Goal: Task Accomplishment & Management: Manage account settings

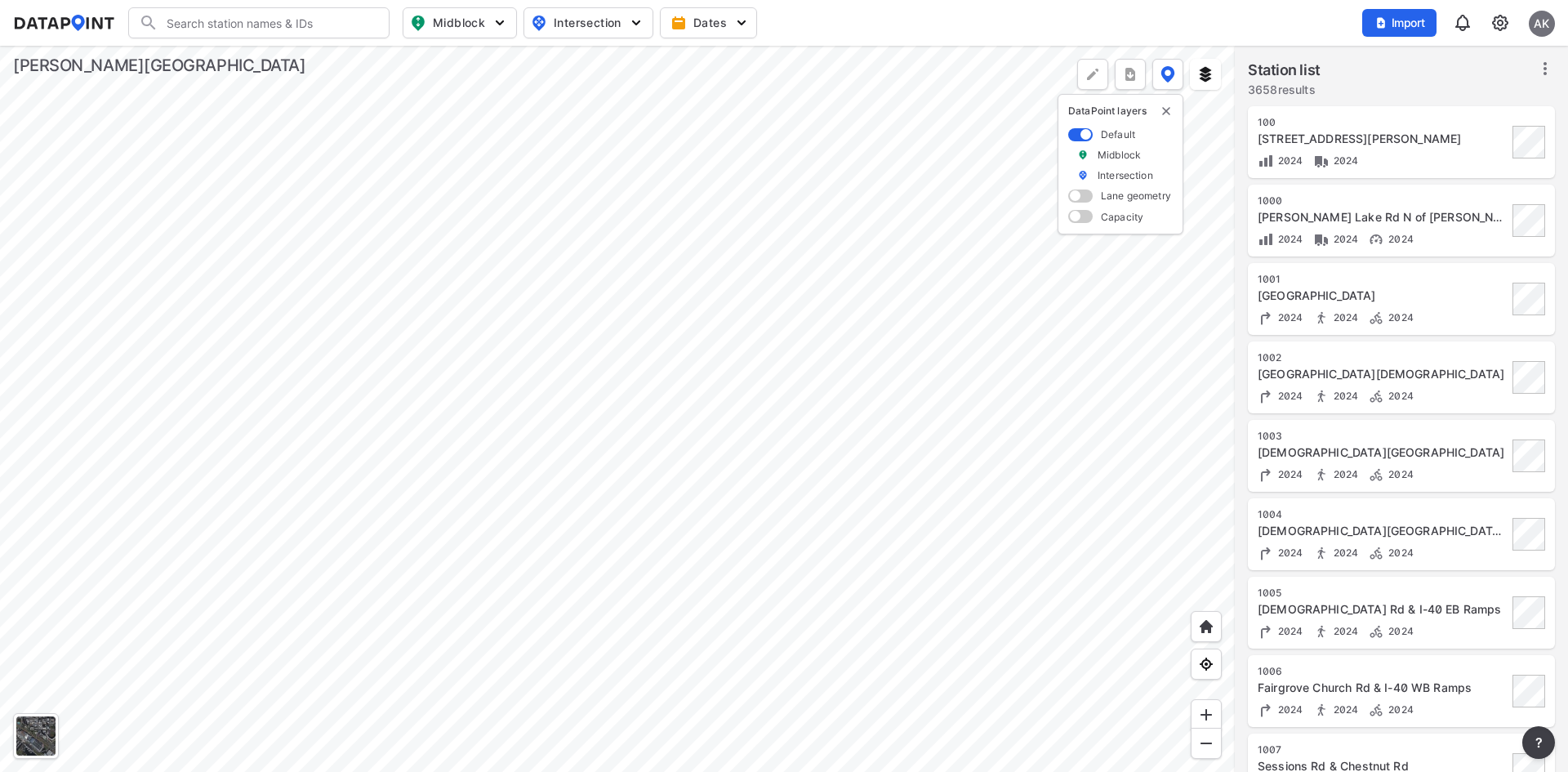
click at [1421, 7] on div "Import AK" at bounding box center [1458, 23] width 193 height 38
click at [1412, 23] on span "Import" at bounding box center [1399, 22] width 55 height 16
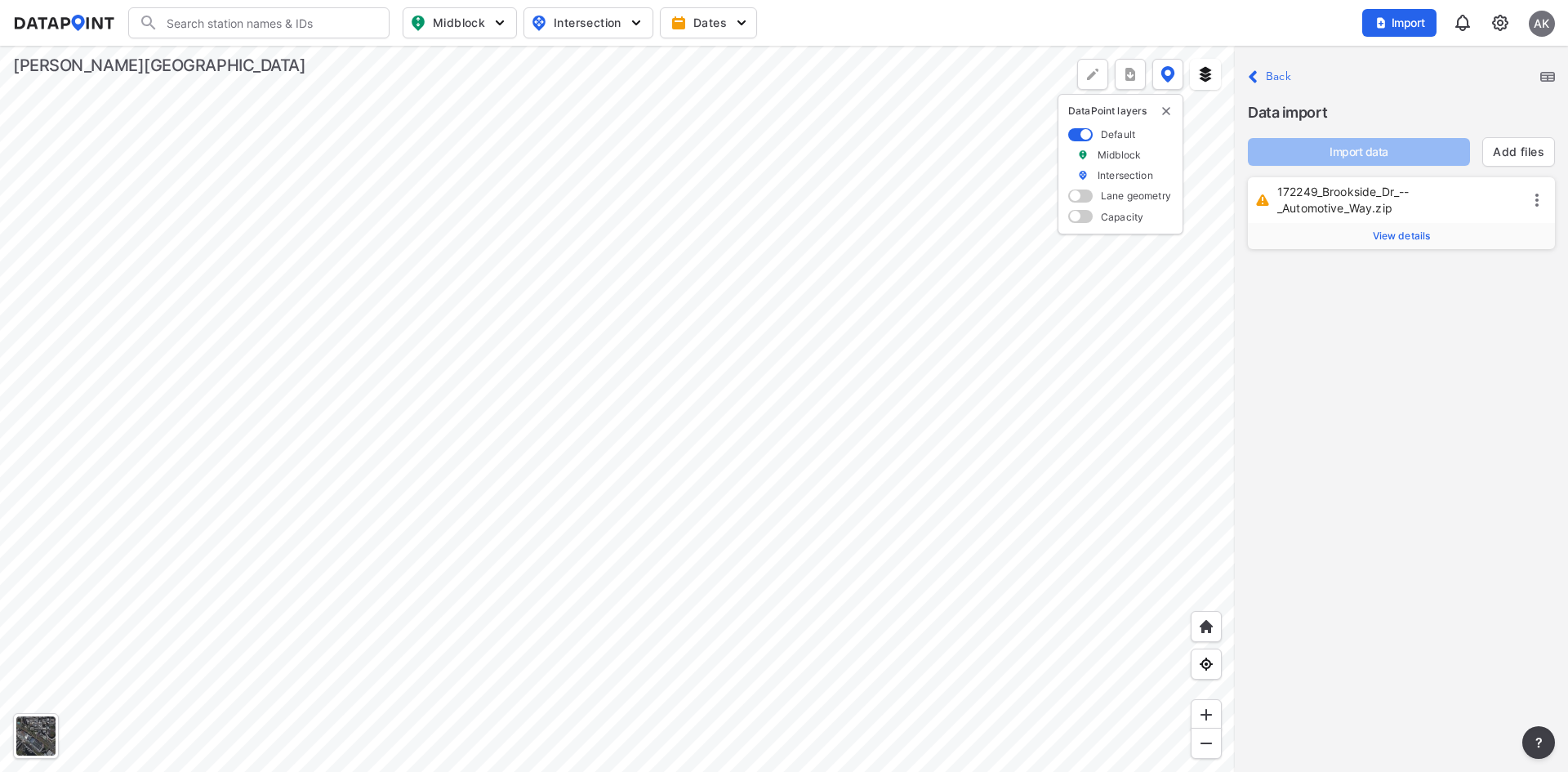
click at [1393, 239] on span "View details" at bounding box center [1401, 236] width 58 height 13
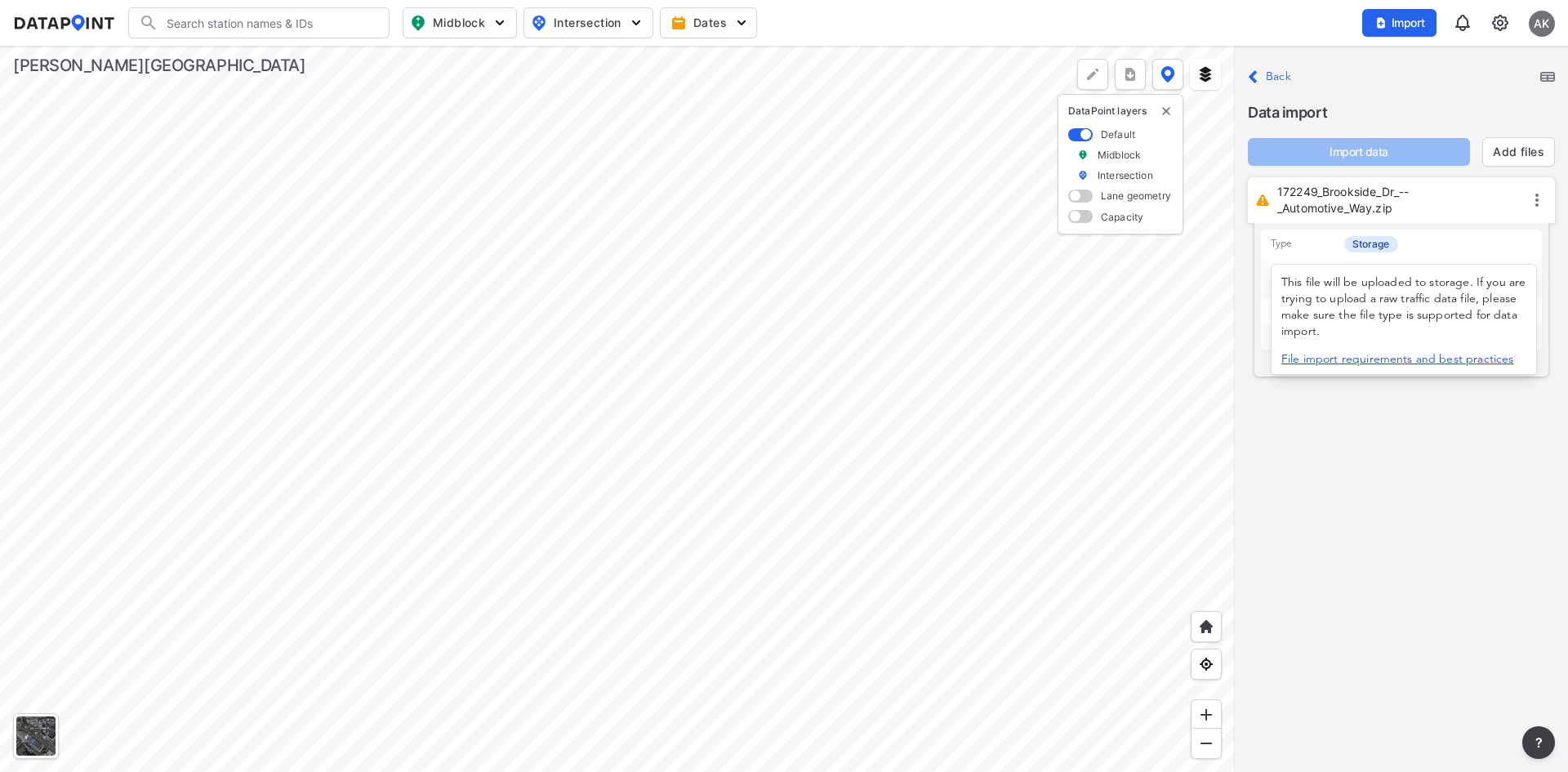
click at [1437, 247] on p "Type Storage" at bounding box center [1402, 244] width 282 height 30
click at [1428, 282] on input "text" at bounding box center [1447, 278] width 169 height 26
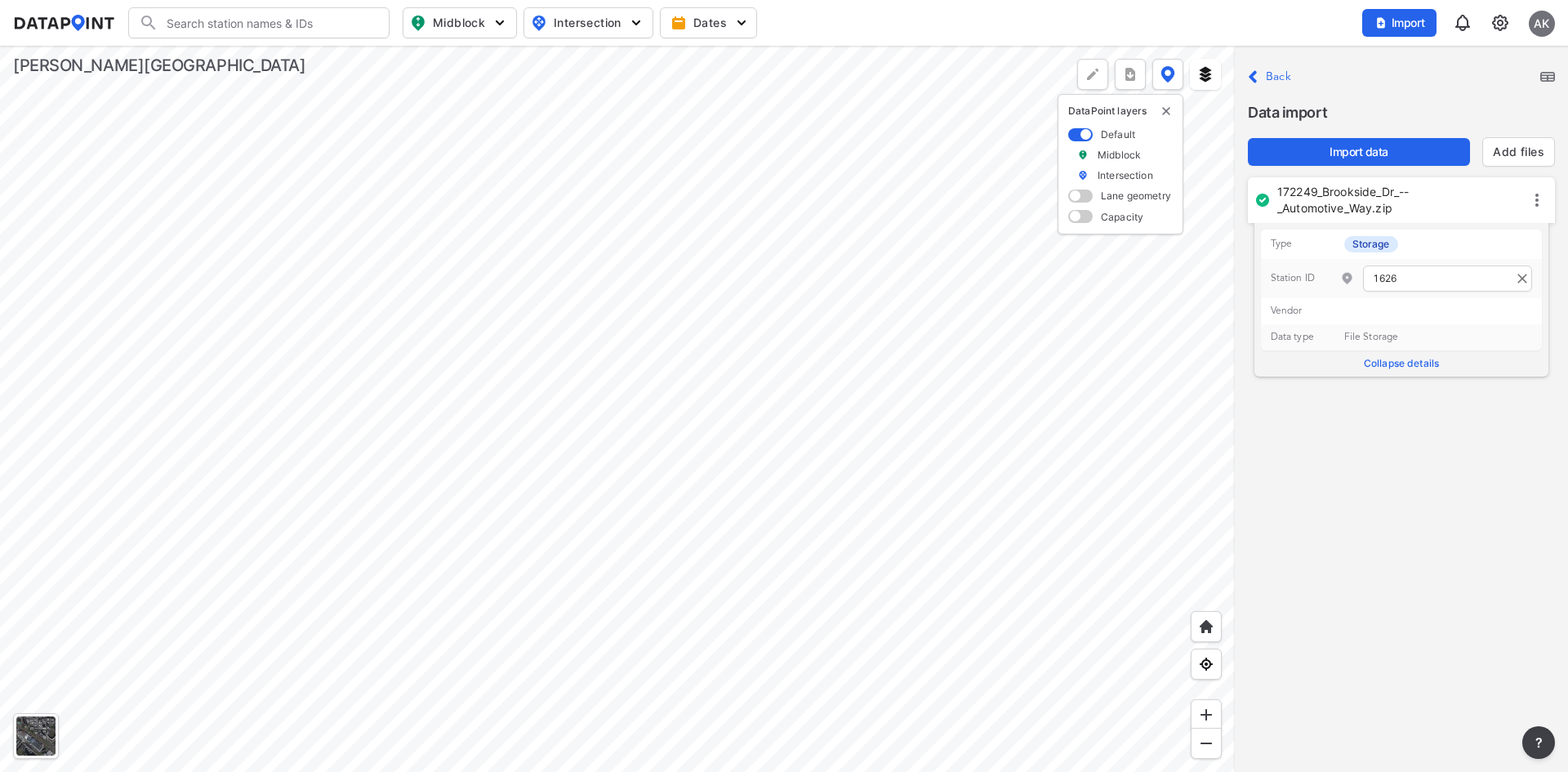
type input "1626"
click at [1370, 136] on div "Import data Add files" at bounding box center [1401, 144] width 308 height 42
click at [1363, 151] on span "Import data" at bounding box center [1359, 152] width 196 height 16
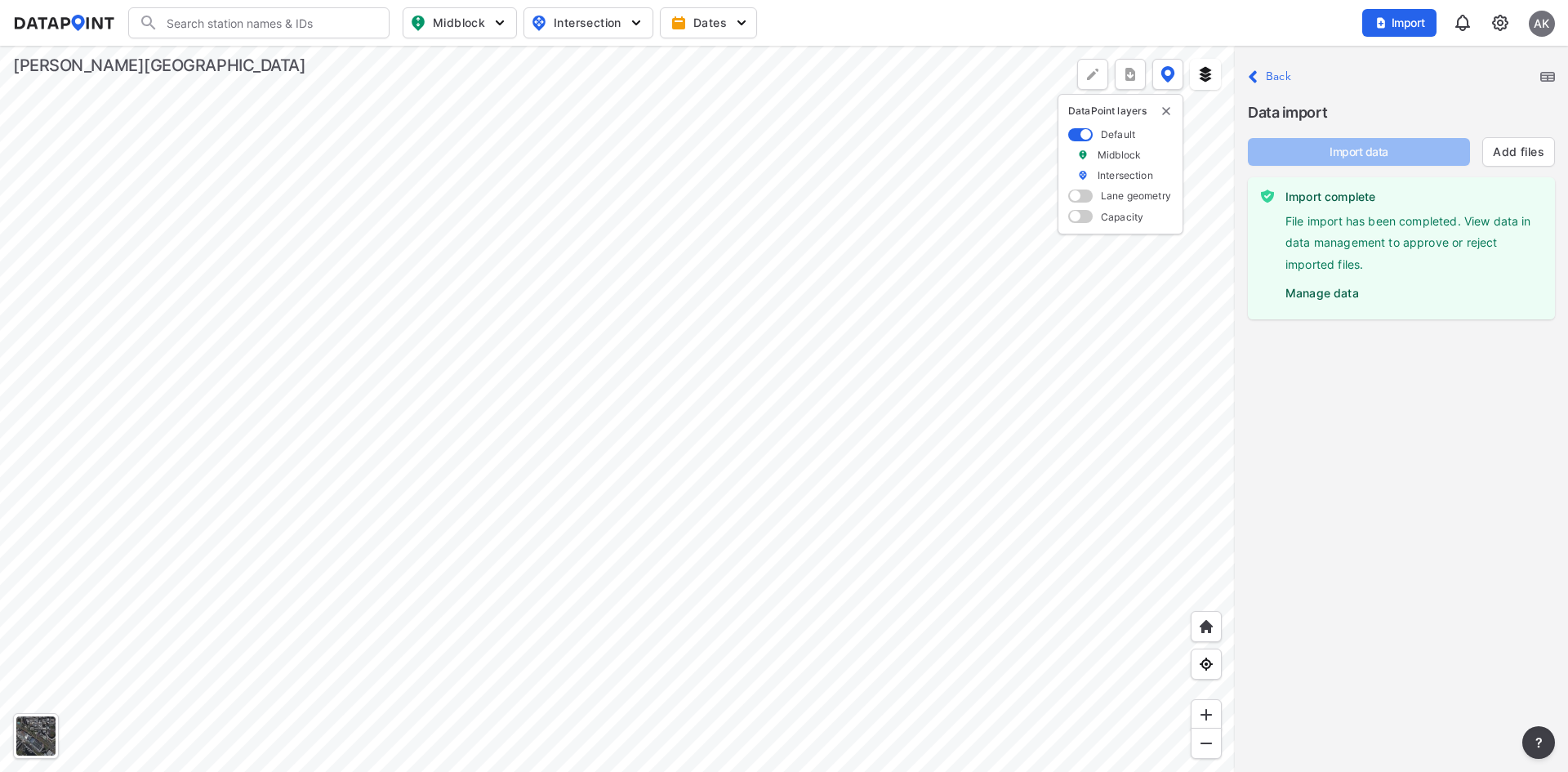
click at [1331, 300] on label "Manage data" at bounding box center [1414, 289] width 256 height 24
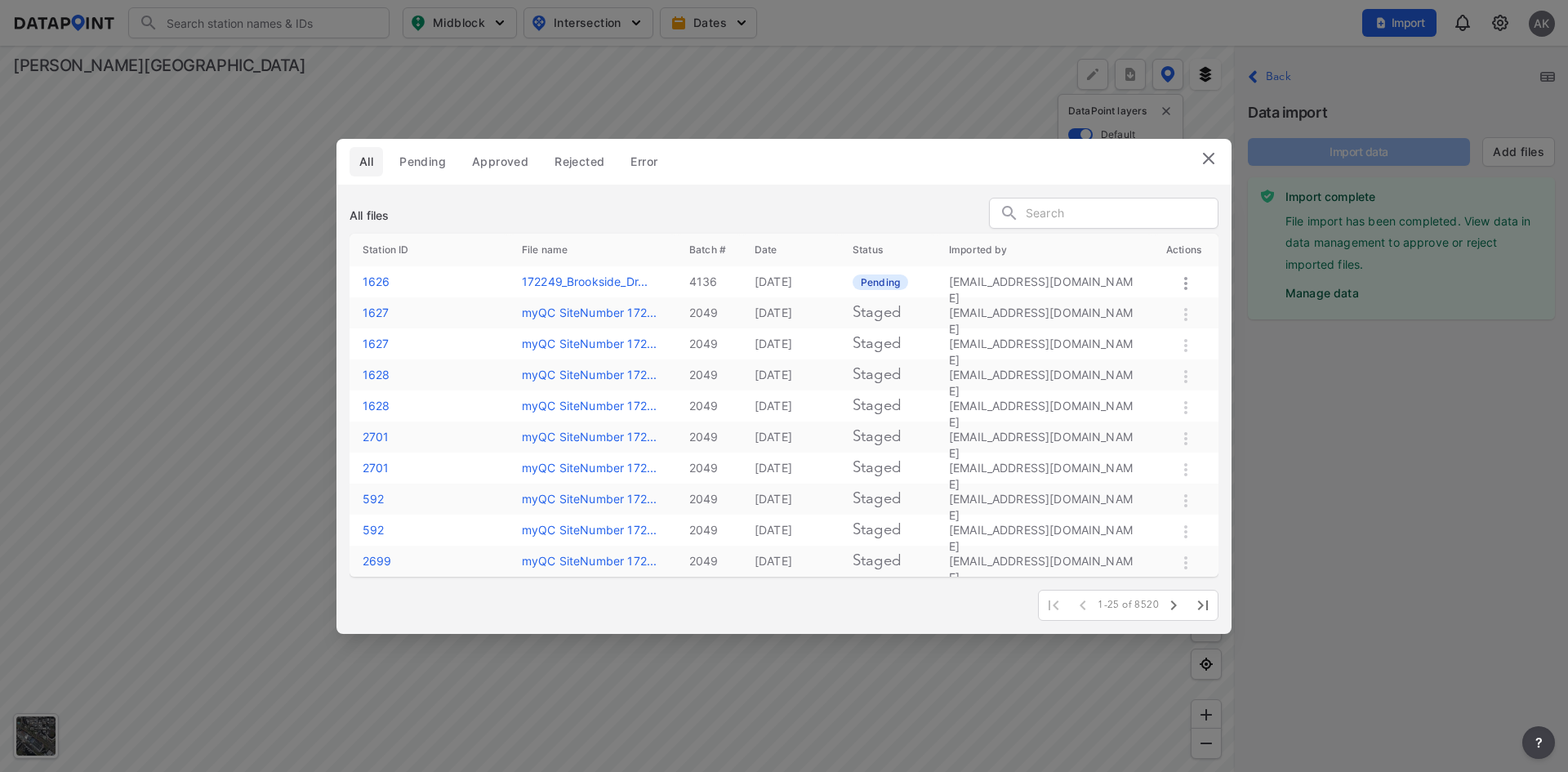
click at [421, 166] on span "Pending" at bounding box center [422, 161] width 47 height 16
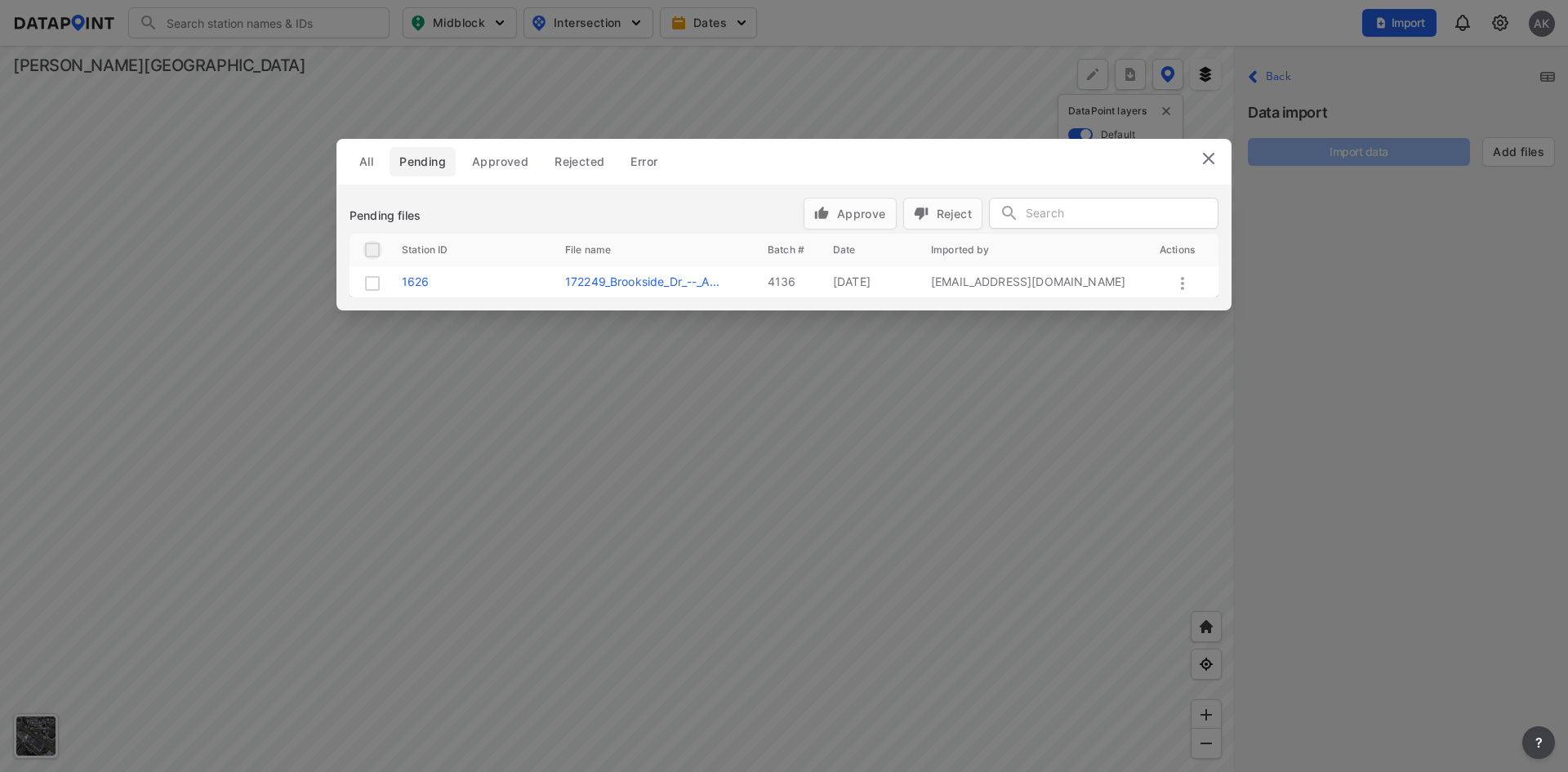
click at [371, 252] on input "checkbox" at bounding box center [372, 250] width 20 height 20
checkbox input "true"
drag, startPoint x: 904, startPoint y: 206, endPoint x: 794, endPoint y: 224, distance: 111.5
click at [794, 224] on div "Pending files Approve Reject" at bounding box center [784, 215] width 869 height 36
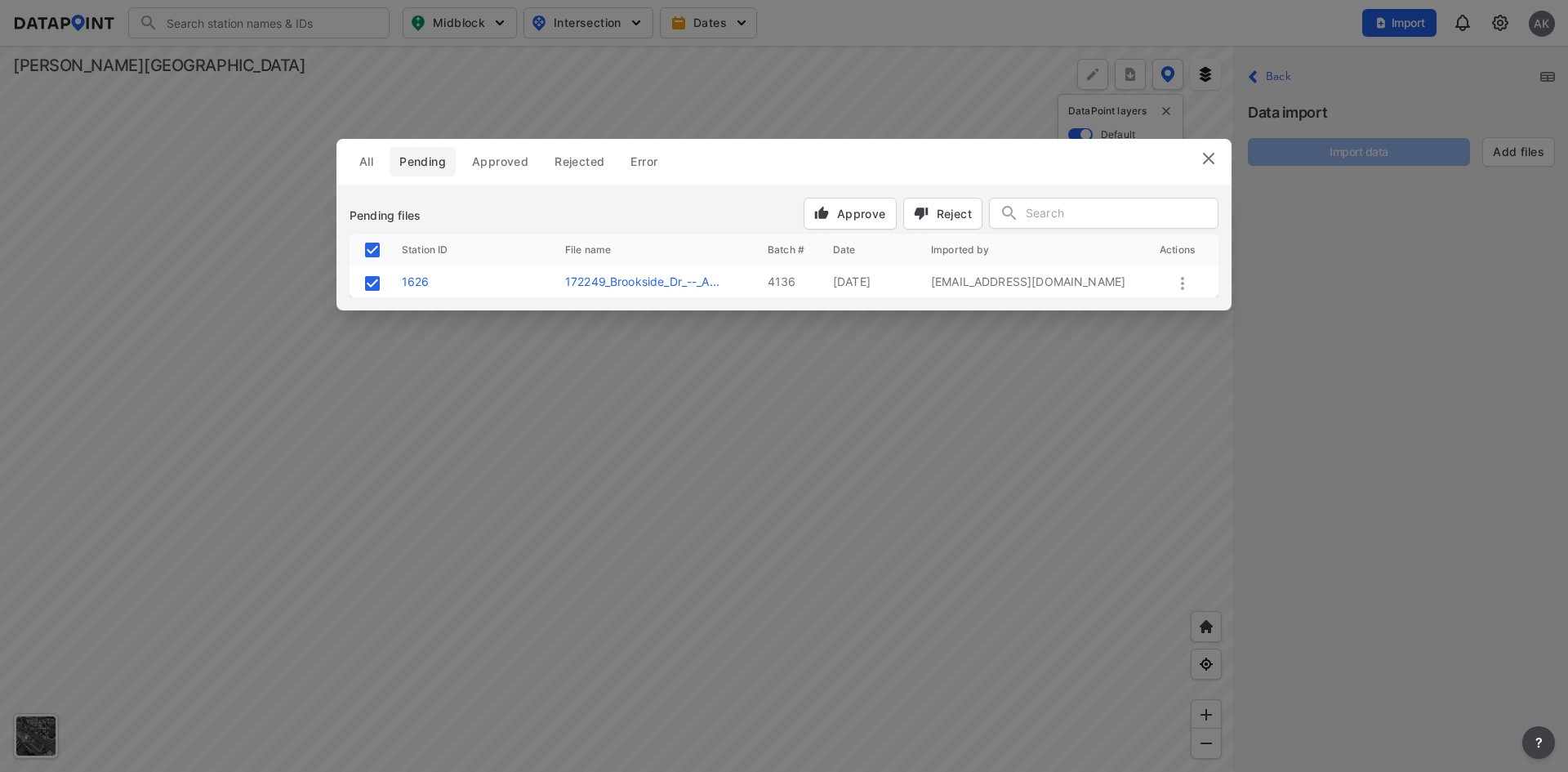
click at [823, 212] on icon "button" at bounding box center [821, 213] width 13 height 13
checkbox input "false"
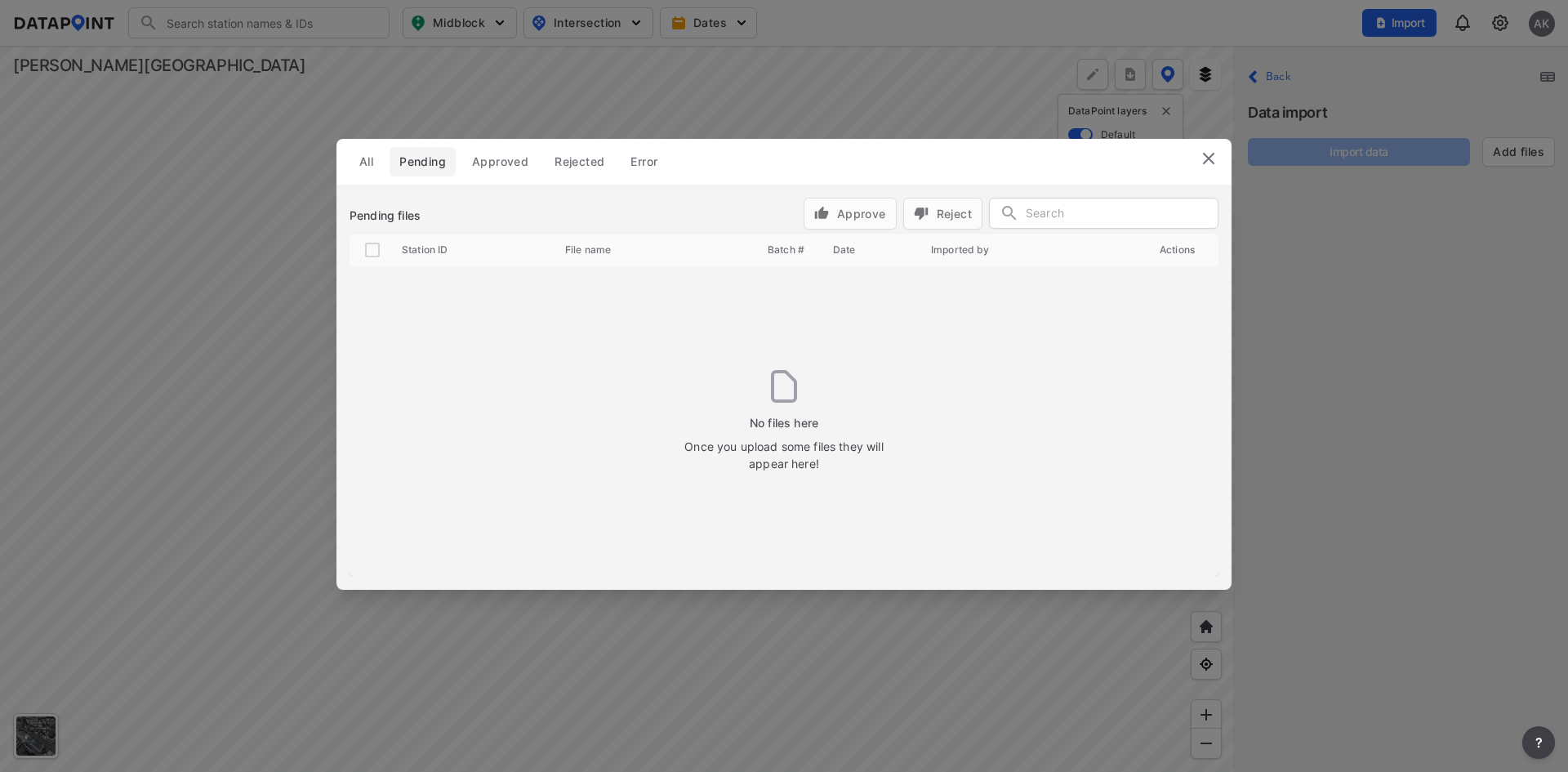
click at [1208, 158] on img at bounding box center [1208, 159] width 20 height 20
